Goal: Use online tool/utility: Utilize a website feature to perform a specific function

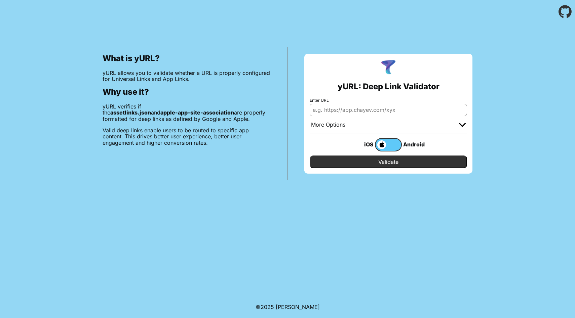
click at [398, 114] on input "Enter URL" at bounding box center [388, 110] width 157 height 12
type input "[DOMAIN_NAME]"
click at [371, 163] on input "Validate" at bounding box center [388, 162] width 157 height 13
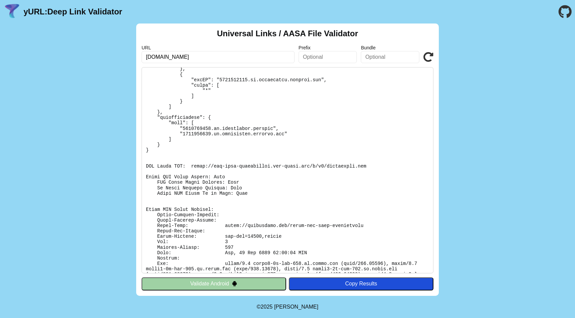
scroll to position [105, 0]
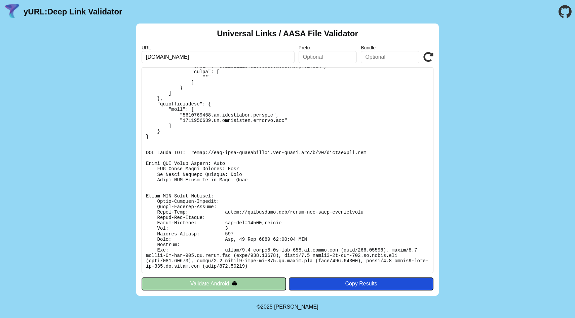
click at [197, 282] on button "Validate Android" at bounding box center [214, 284] width 145 height 13
